Goal: Task Accomplishment & Management: Use online tool/utility

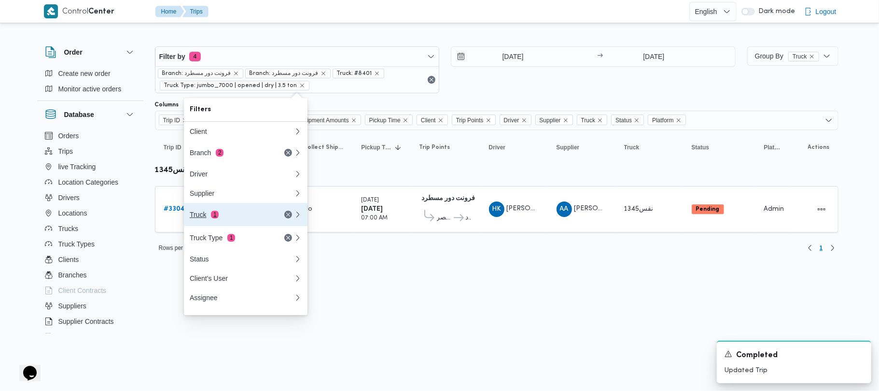
click at [253, 217] on div "Truck 1" at bounding box center [230, 214] width 81 height 8
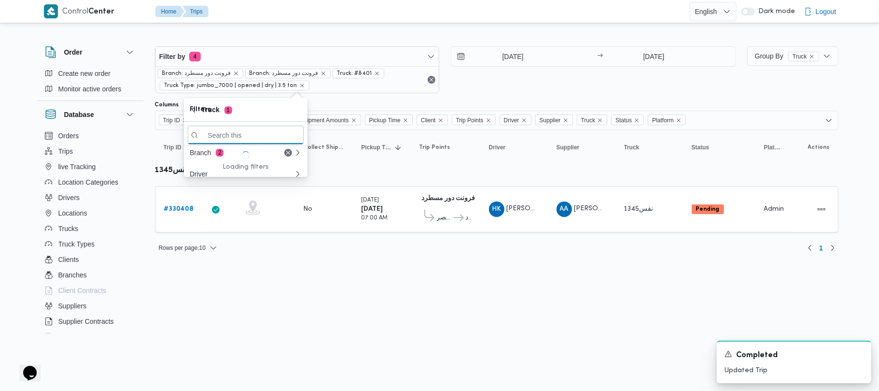
paste input "2784"
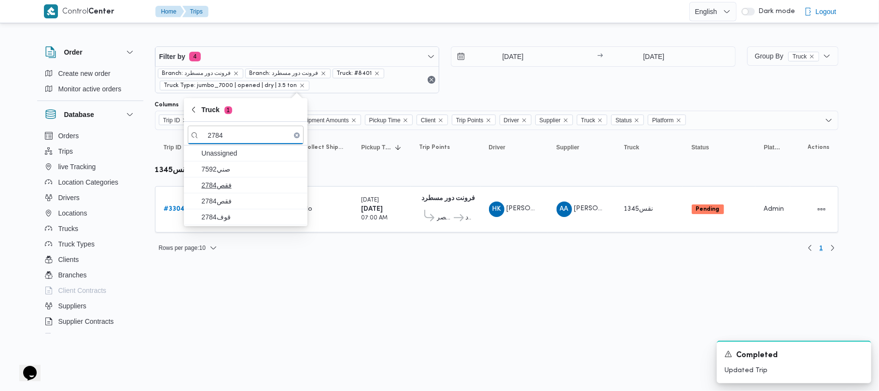
type input "2784"
drag, startPoint x: 226, startPoint y: 185, endPoint x: 232, endPoint y: 200, distance: 15.6
click at [226, 185] on span "فقص2784" at bounding box center [251, 185] width 100 height 12
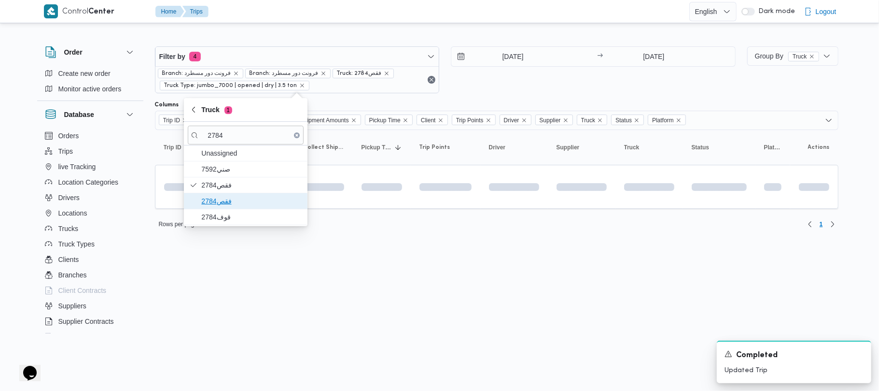
click at [232, 202] on span "فقص2784" at bounding box center [251, 201] width 100 height 12
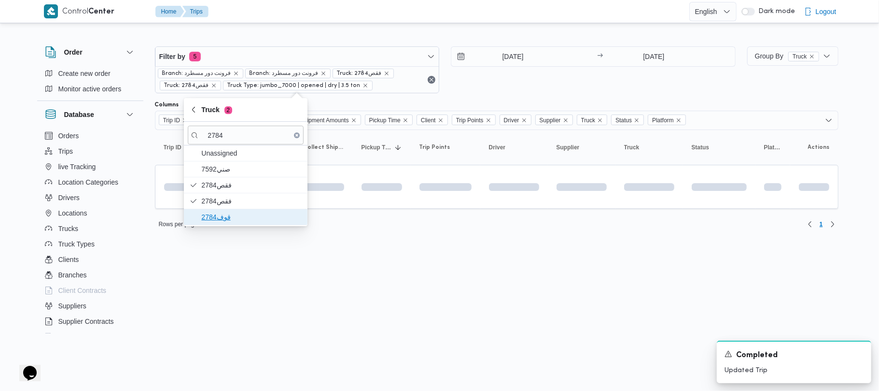
click at [223, 215] on span "قوف2784" at bounding box center [251, 217] width 100 height 12
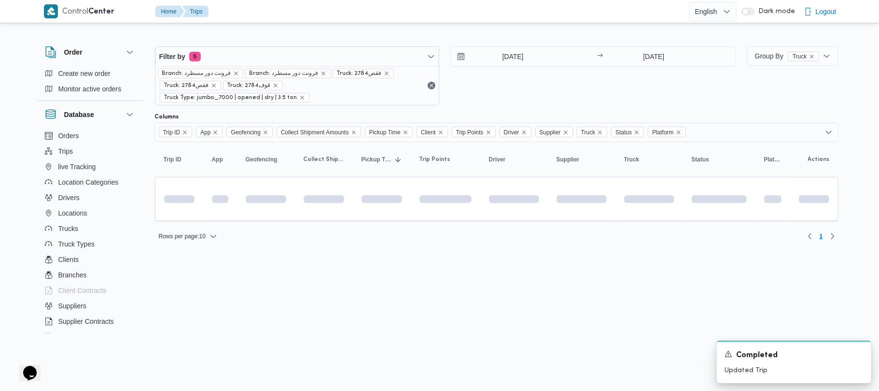
click at [375, 284] on html "Control Center Home Trips English عربي Dark mode Logout Order Create new order …" at bounding box center [439, 195] width 879 height 391
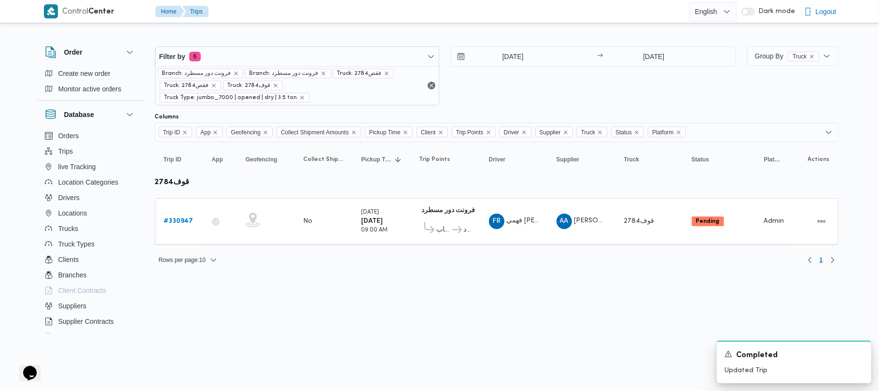
click at [418, 282] on html "Control Center Home Trips English عربي Dark mode Logout Order Create new order …" at bounding box center [439, 195] width 879 height 391
click at [294, 64] on span "Filter by 6" at bounding box center [297, 56] width 284 height 19
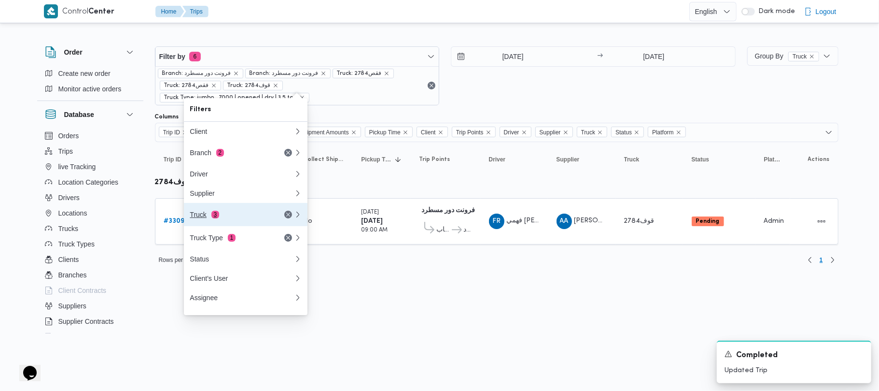
click at [254, 218] on div "Truck 3" at bounding box center [230, 214] width 81 height 8
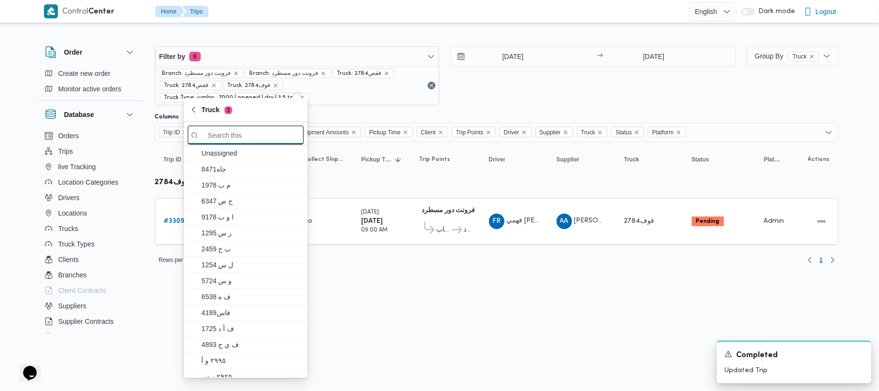
paste input "2879"
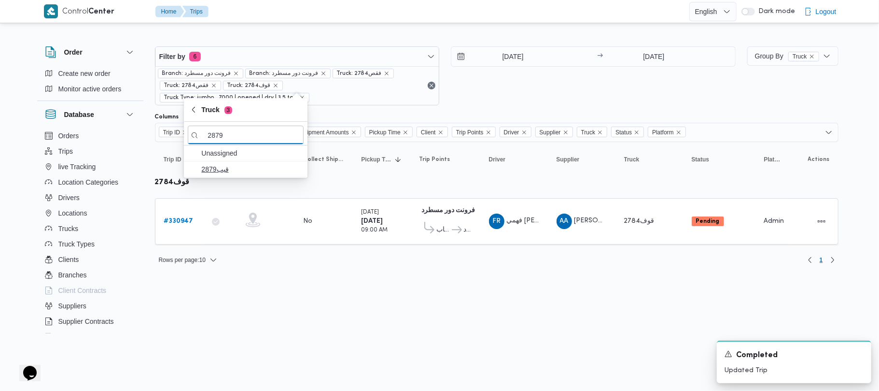
type input "2879"
click at [224, 172] on span "قيب2879" at bounding box center [251, 169] width 100 height 12
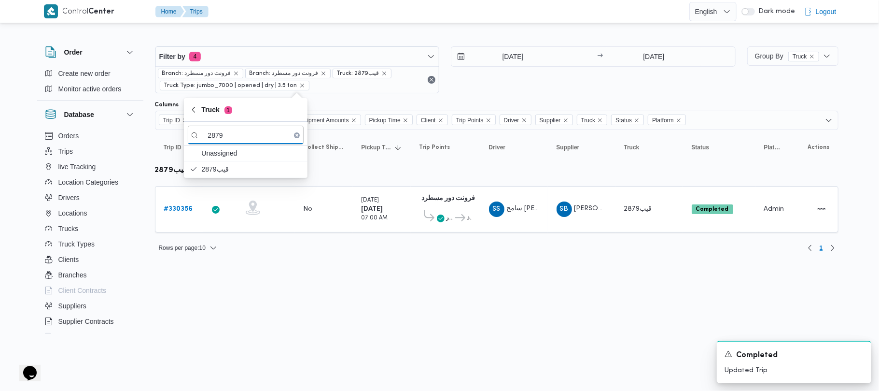
click at [274, 293] on html "Control Center Home Trips English عربي Dark mode Logout Order Create new order …" at bounding box center [439, 195] width 879 height 391
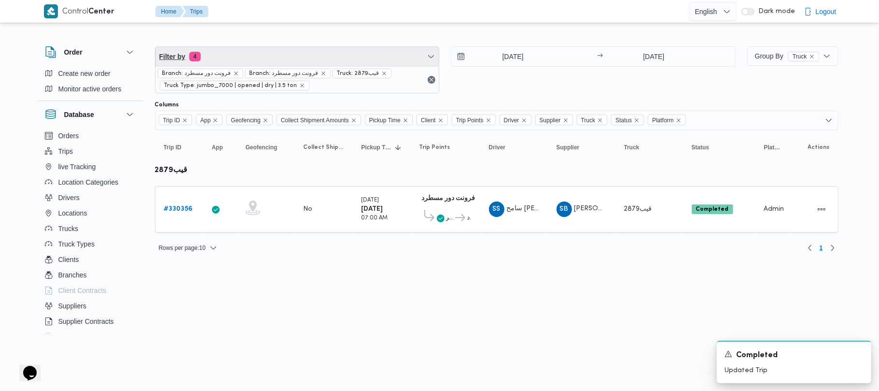
click at [297, 56] on span "Filter by 4" at bounding box center [297, 56] width 284 height 19
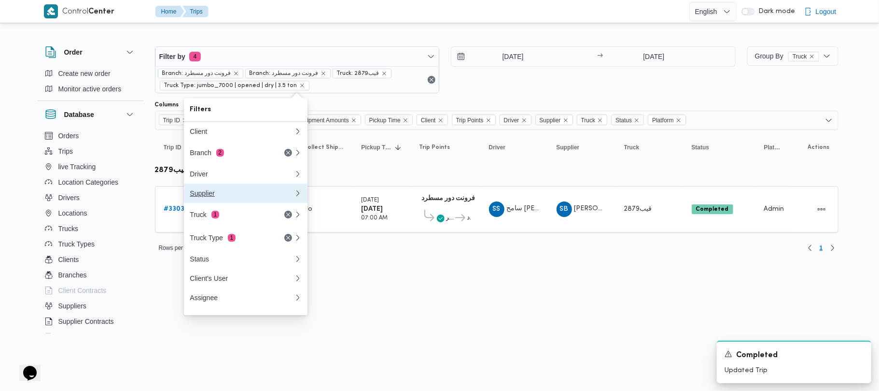
click at [224, 192] on div "Supplier" at bounding box center [242, 193] width 104 height 8
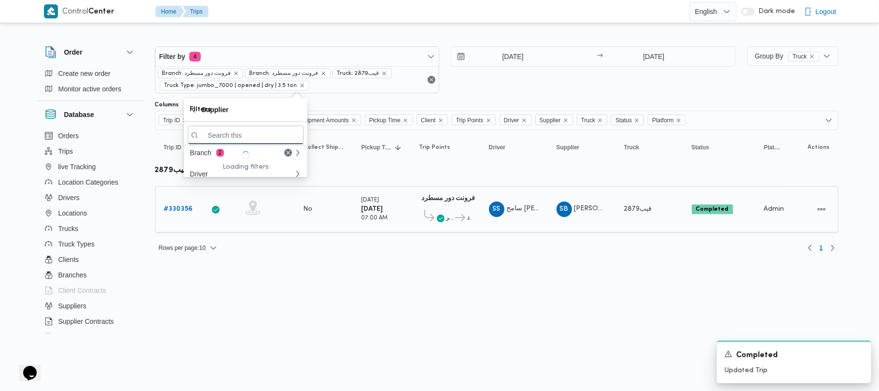
paste input "[PERSON_NAME][DATE]"
type input "[PERSON_NAME][DATE]"
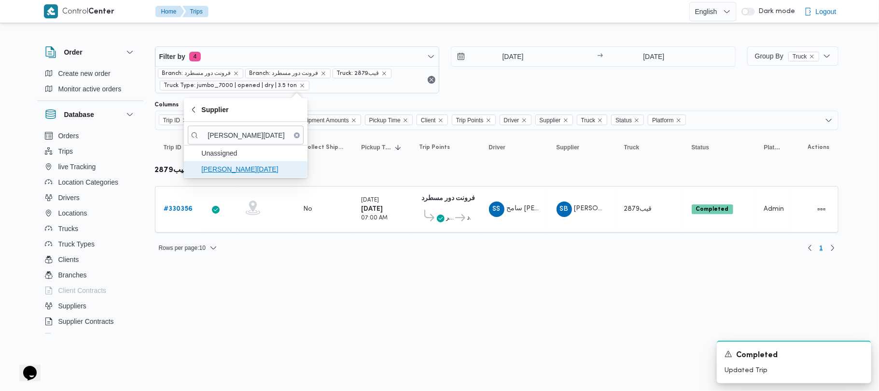
click at [252, 174] on span "[PERSON_NAME][DATE]" at bounding box center [251, 169] width 100 height 12
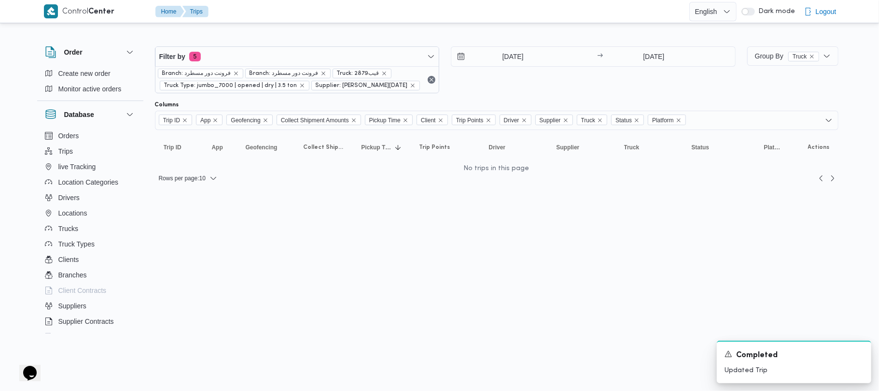
click at [541, 78] on div "[DATE] → [DATE]" at bounding box center [593, 69] width 285 height 47
click at [411, 87] on icon "remove selected entity" at bounding box center [413, 86] width 4 height 4
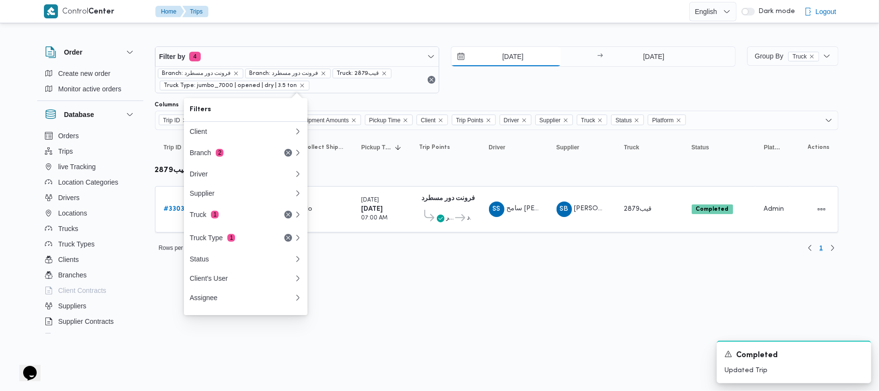
click at [476, 49] on input "[DATE]" at bounding box center [506, 56] width 110 height 19
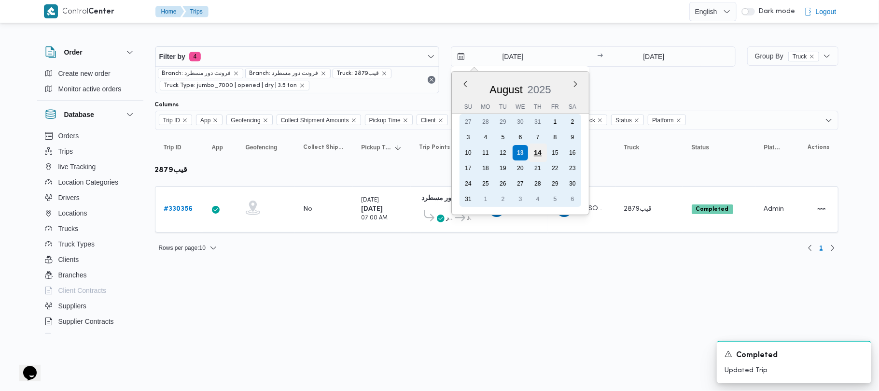
click at [540, 153] on div "14" at bounding box center [538, 152] width 18 height 18
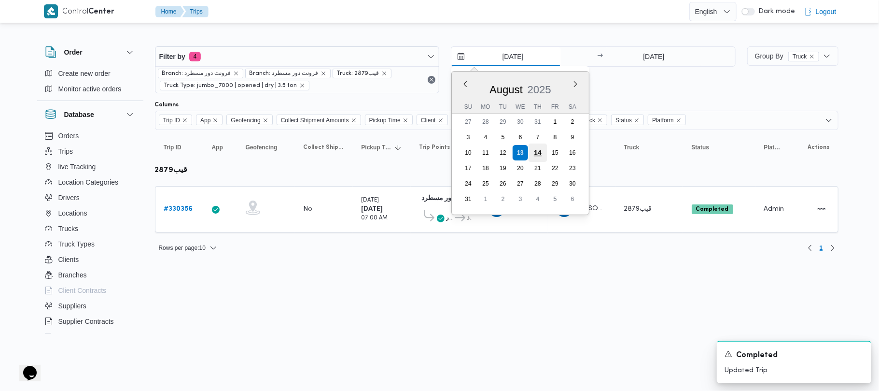
type input "[DATE]"
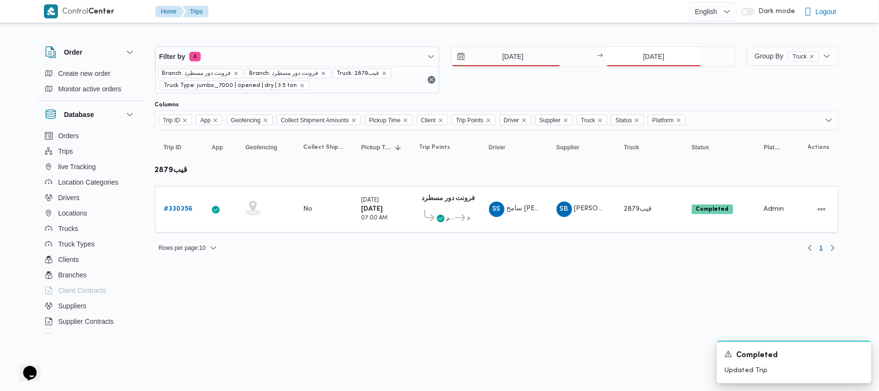
click at [687, 56] on input "[DATE]" at bounding box center [654, 56] width 96 height 19
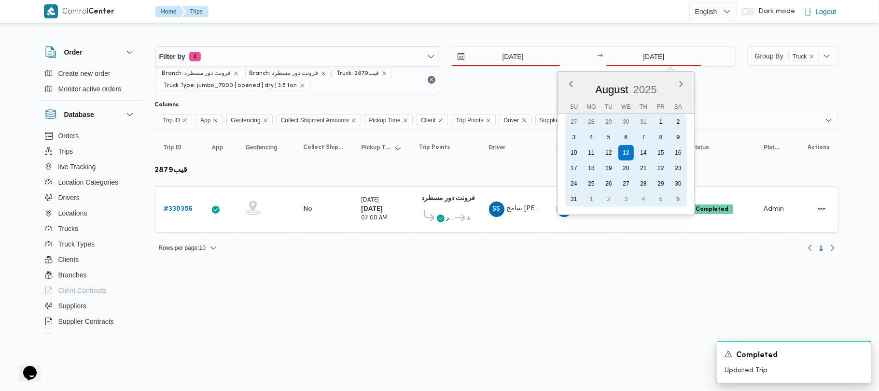
drag, startPoint x: 644, startPoint y: 151, endPoint x: 469, endPoint y: 123, distance: 176.5
click at [644, 151] on div "14" at bounding box center [643, 152] width 15 height 15
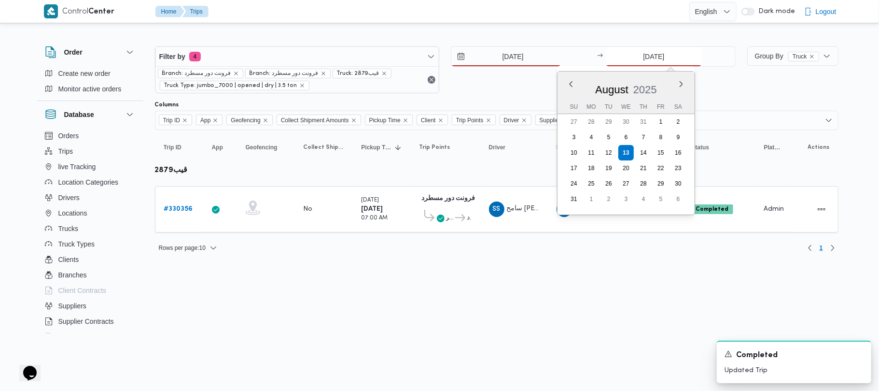
type input "[DATE]"
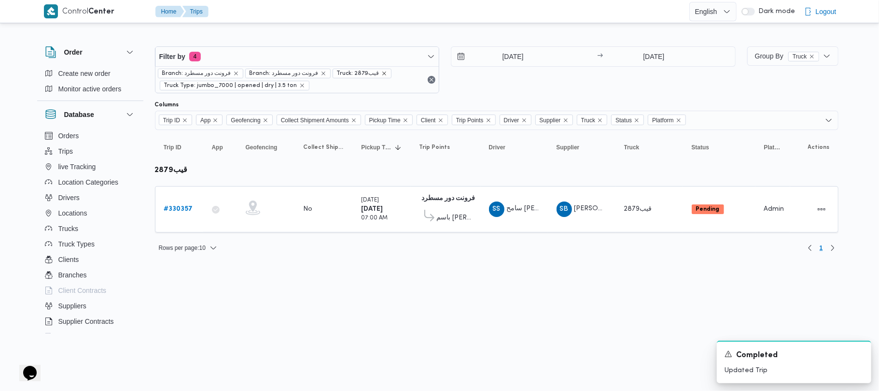
click at [379, 76] on span "Truck: قيب2879" at bounding box center [362, 74] width 59 height 10
click at [468, 34] on div at bounding box center [497, 38] width 684 height 15
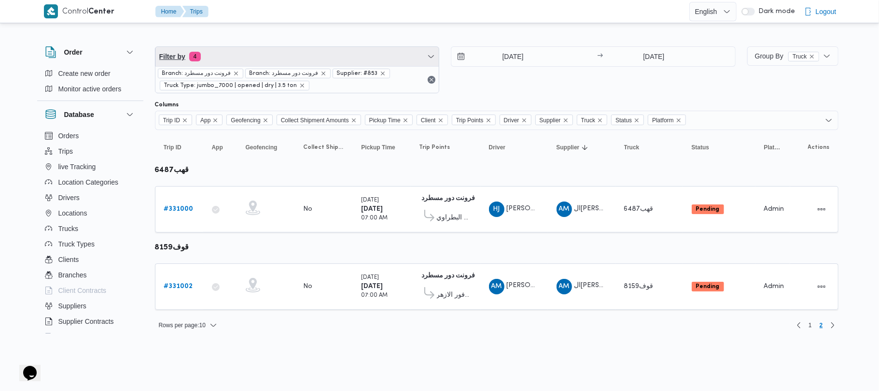
click at [294, 55] on span "Filter by 4" at bounding box center [297, 56] width 284 height 19
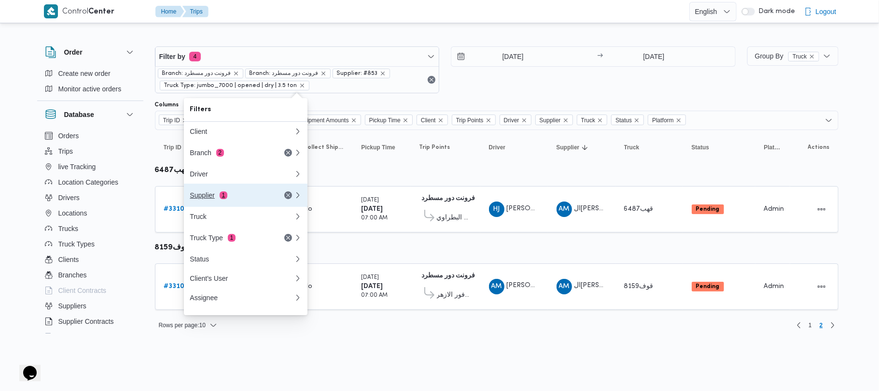
click at [279, 196] on div "Supplier 1" at bounding box center [242, 194] width 116 height 23
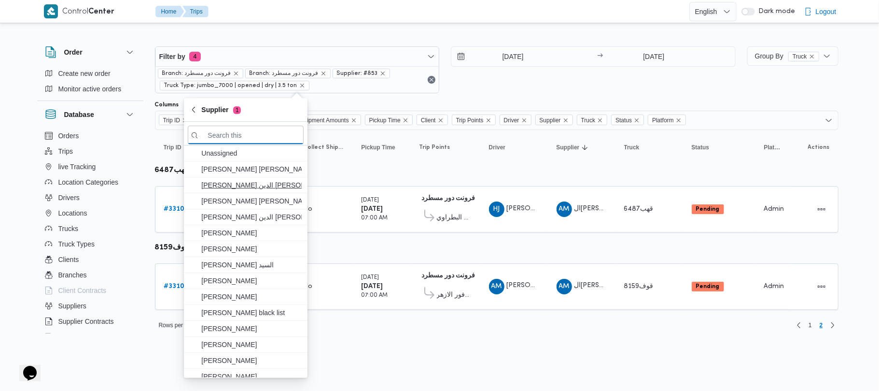
paste input "[PERSON_NAME][DATE] [PERSON_NAME]"
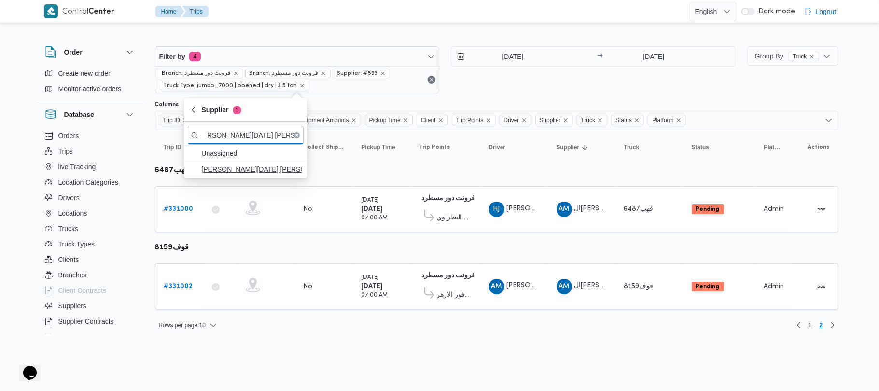
type input "[PERSON_NAME][DATE]"
click at [244, 171] on span "[PERSON_NAME][DATE]" at bounding box center [251, 169] width 100 height 12
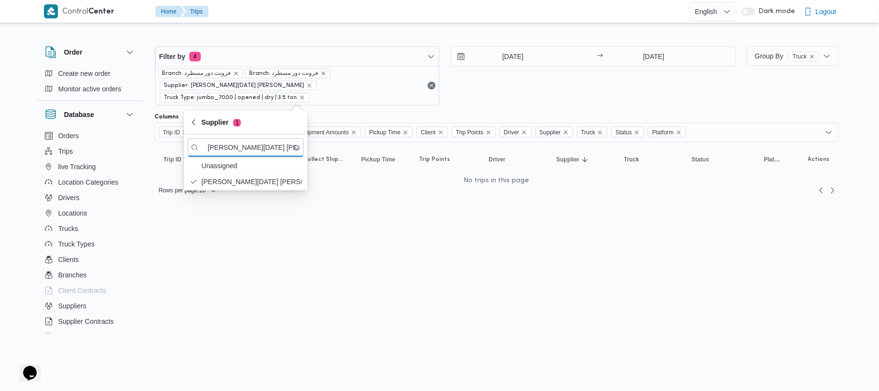
click at [516, 91] on div "18/8/2025 → 18/8/2025" at bounding box center [593, 75] width 285 height 59
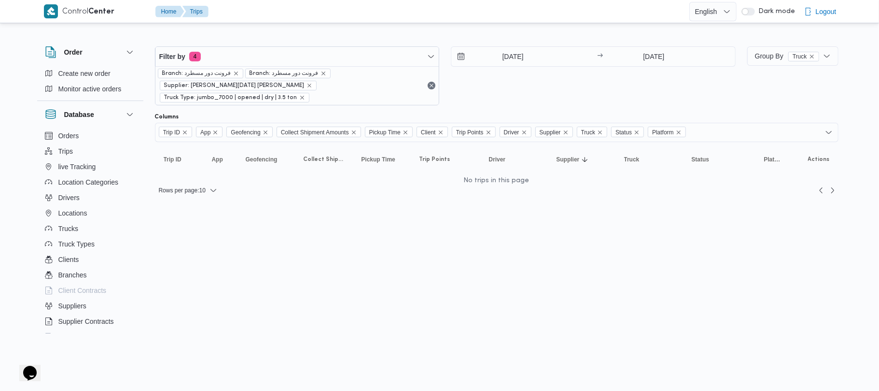
click at [497, 84] on div "18/8/2025 → 18/8/2025" at bounding box center [593, 75] width 285 height 59
click at [499, 55] on input "18/8/2025" at bounding box center [506, 56] width 110 height 19
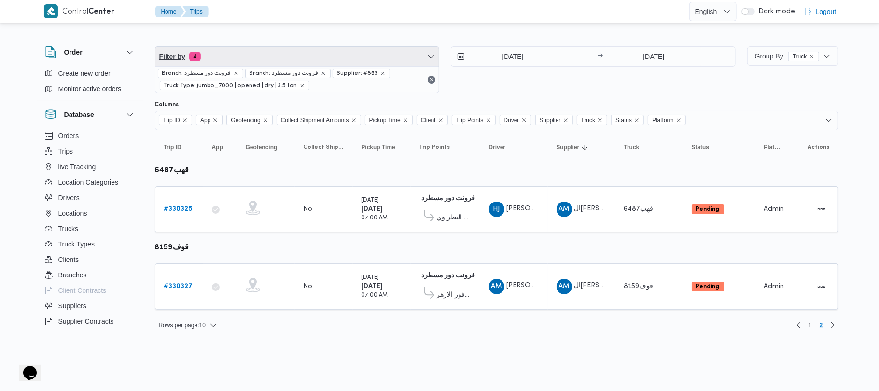
click at [319, 57] on span "Filter by 4" at bounding box center [297, 56] width 284 height 19
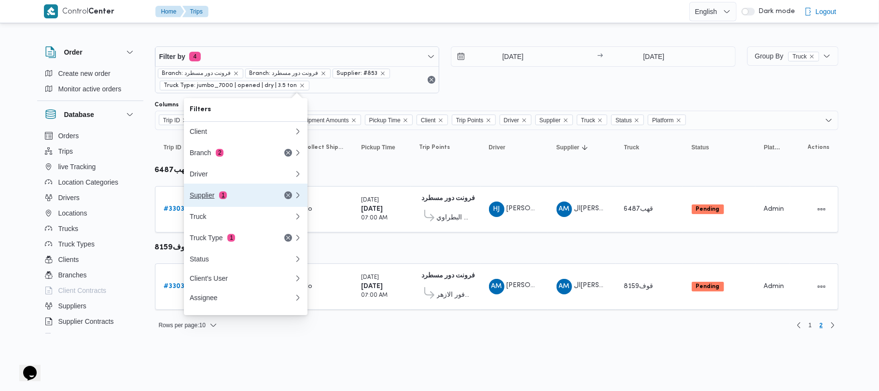
click at [241, 194] on div "Supplier 1" at bounding box center [230, 195] width 81 height 8
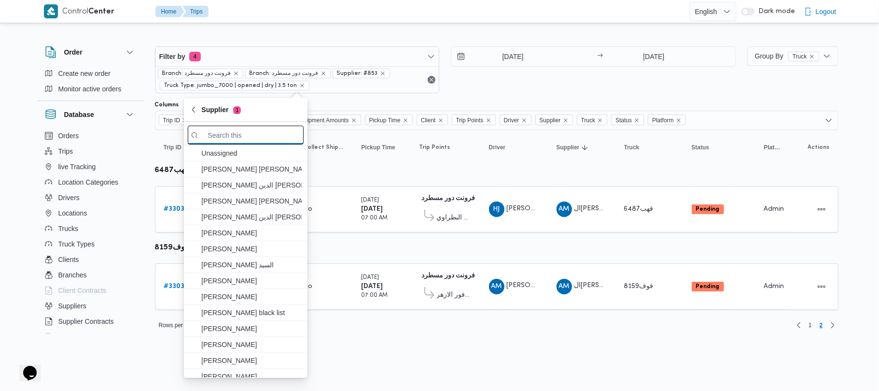
paste input "[PERSON_NAME][DATE]"
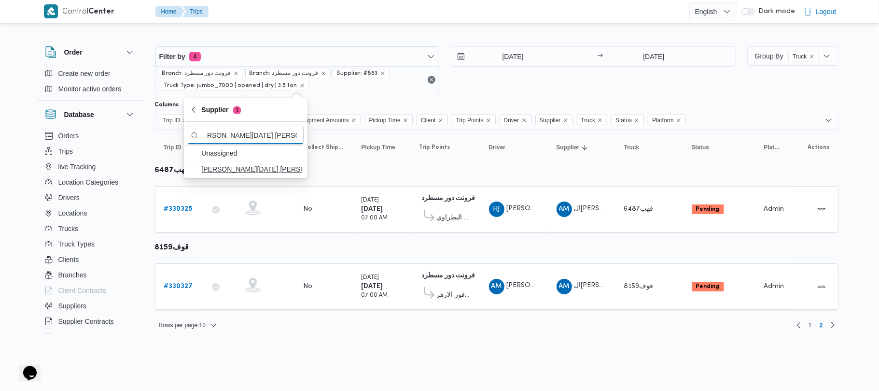
type input "[PERSON_NAME][DATE]"
click at [253, 163] on span "[PERSON_NAME][DATE]" at bounding box center [251, 169] width 100 height 12
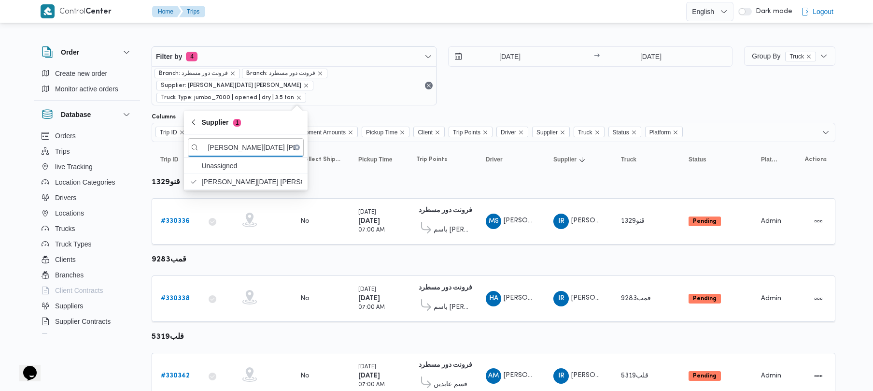
click at [518, 91] on div "14/8/2025 → 14/8/2025" at bounding box center [590, 75] width 285 height 59
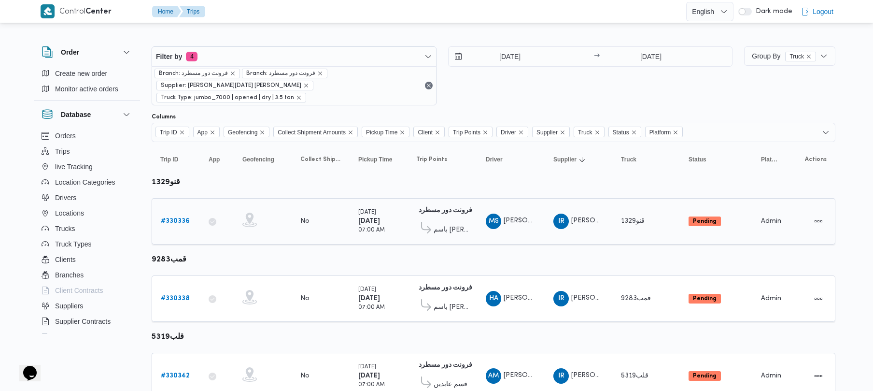
click at [178, 224] on b "# 330336" at bounding box center [175, 221] width 29 height 6
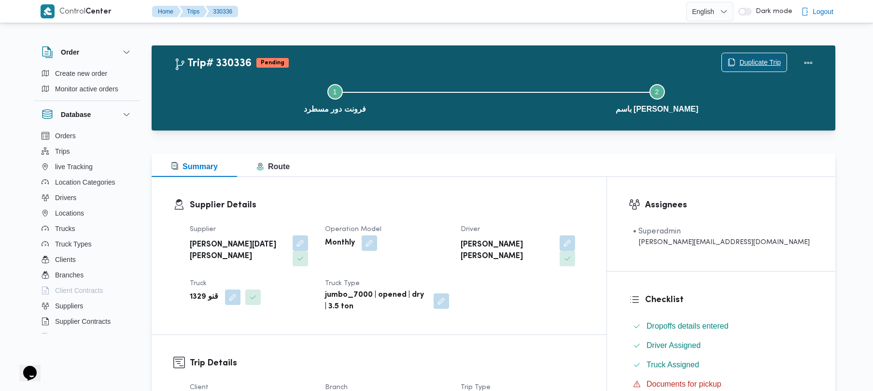
click at [757, 60] on span "Duplicate Trip" at bounding box center [760, 62] width 42 height 12
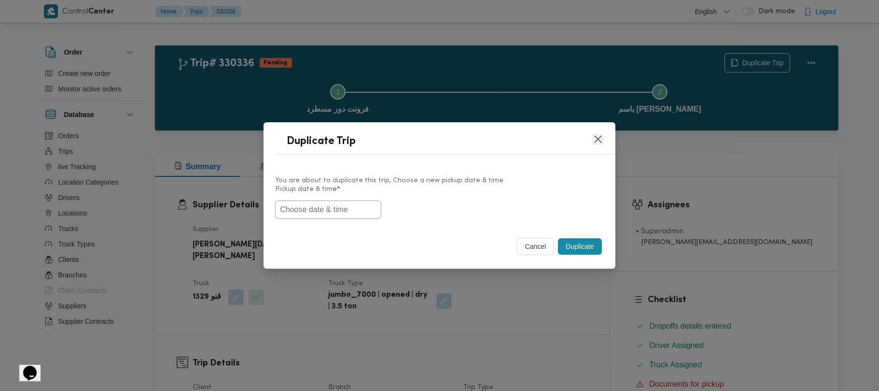
click at [597, 136] on button "Closes this modal window" at bounding box center [598, 139] width 12 height 12
